Goal: Find specific page/section: Find specific page/section

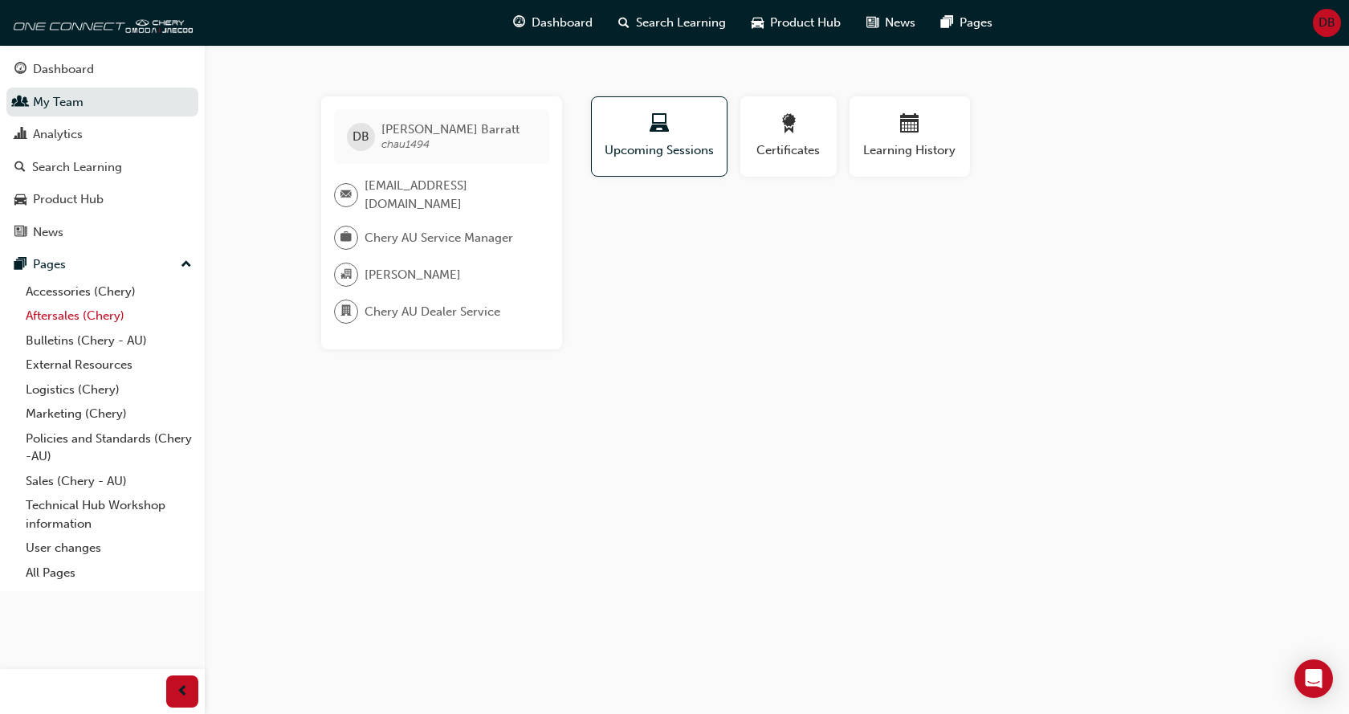
click at [92, 318] on link "Aftersales (Chery)" at bounding box center [108, 315] width 179 height 25
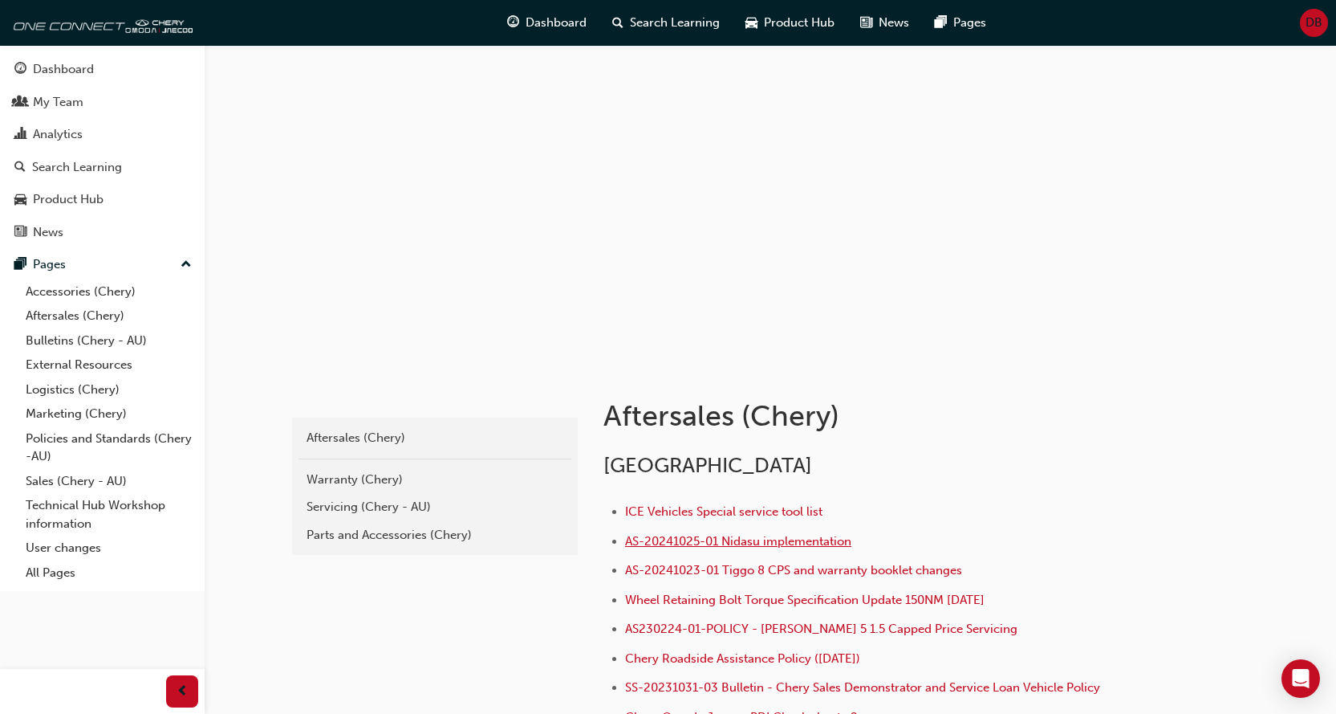
scroll to position [375, 0]
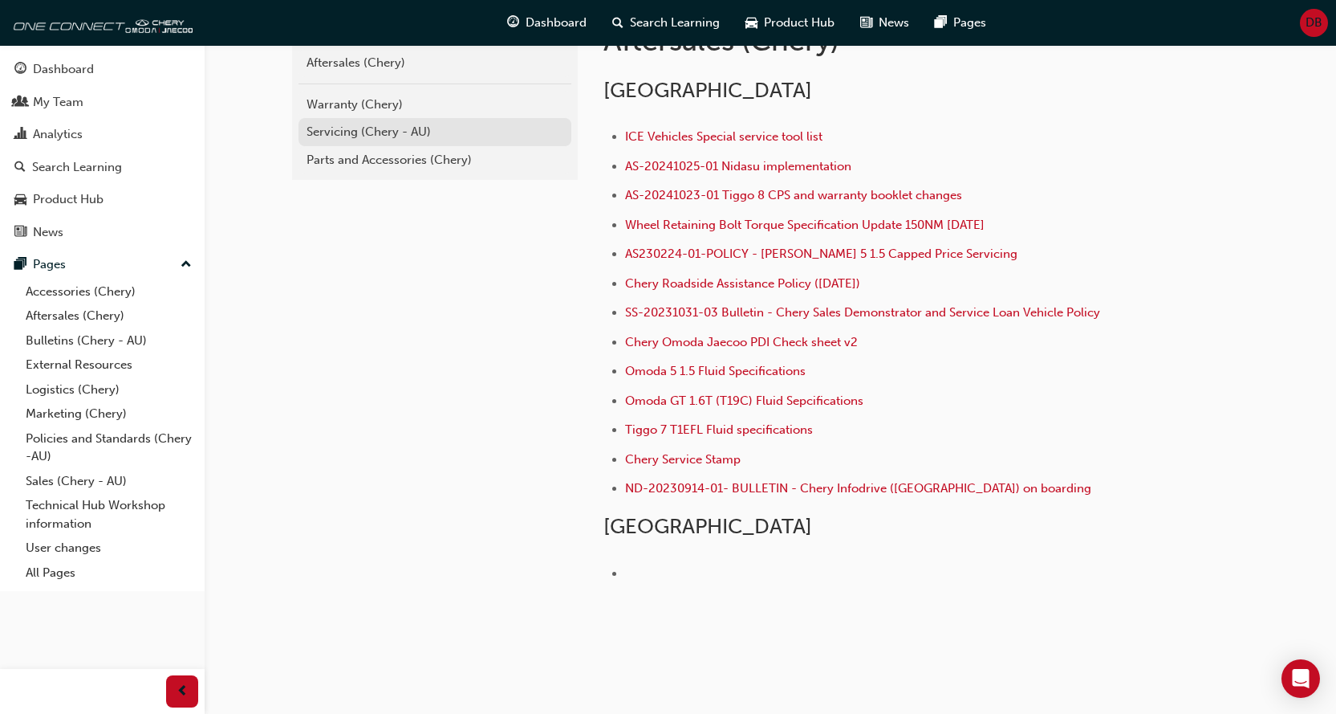
click at [358, 133] on div "Servicing (Chery - AU)" at bounding box center [435, 132] width 257 height 18
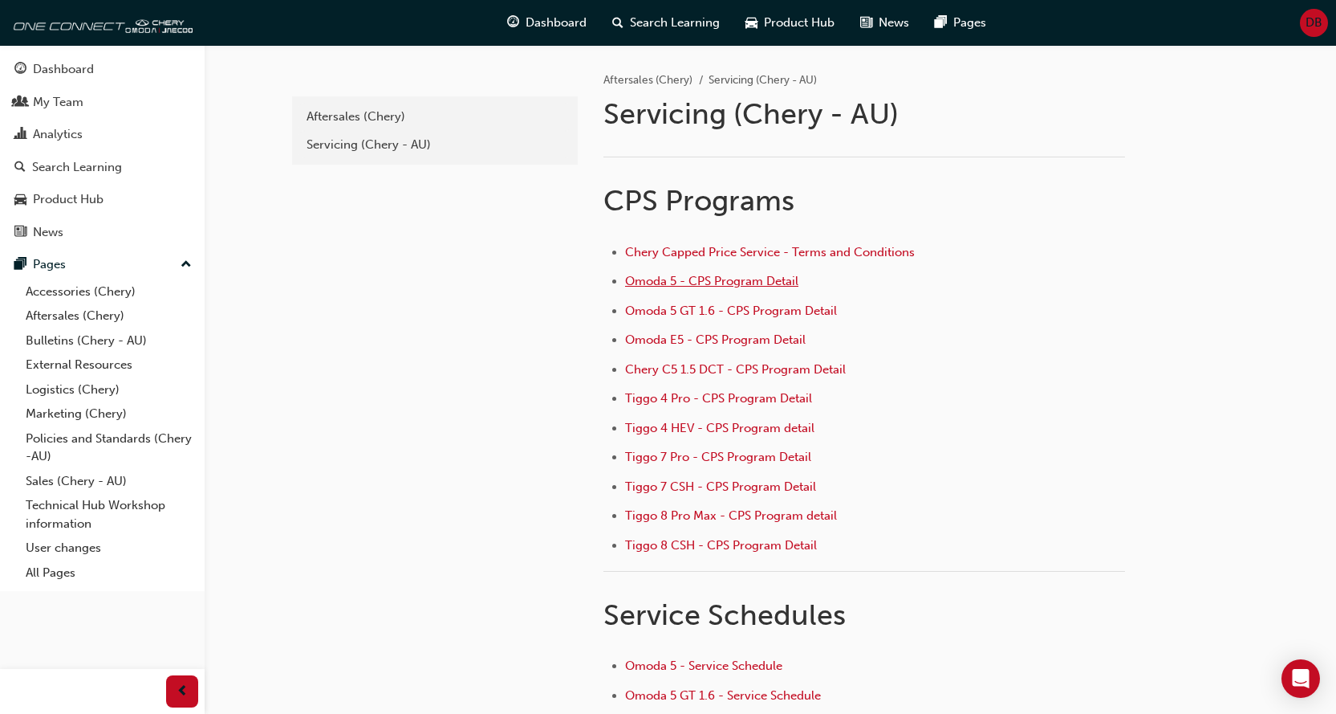
click at [679, 275] on span "Omoda 5 - CPS Program Detail" at bounding box center [711, 281] width 173 height 14
